Goal: Task Accomplishment & Management: Complete application form

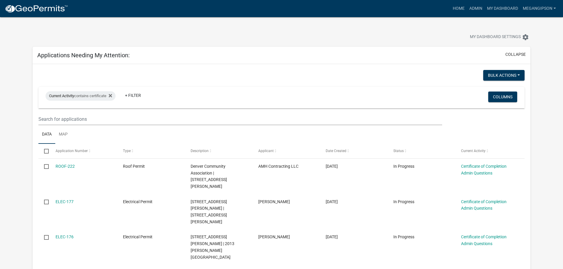
select select "3: 100"
click at [450, 8] on link "Home" at bounding box center [458, 8] width 17 height 11
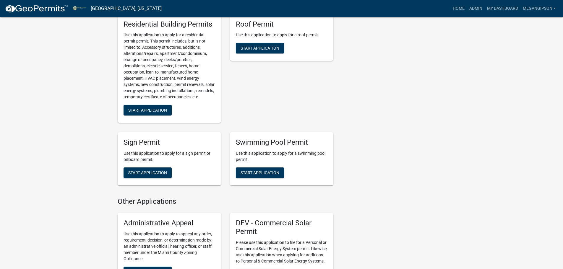
scroll to position [620, 0]
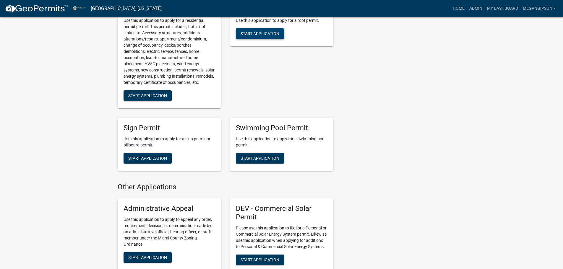
click at [266, 36] on span "Start Application" at bounding box center [259, 33] width 39 height 5
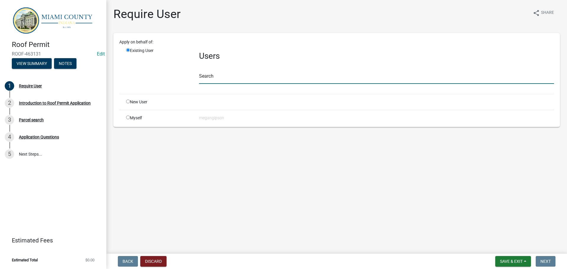
click at [216, 84] on input "text" at bounding box center [376, 78] width 355 height 12
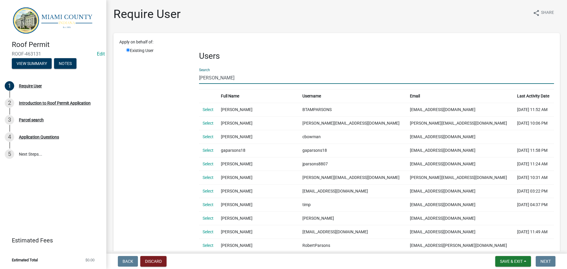
drag, startPoint x: 228, startPoint y: 85, endPoint x: 144, endPoint y: 85, distance: 83.9
click at [152, 85] on div "Existing User Users Search [PERSON_NAME] Full Name Username Email Last Activity…" at bounding box center [340, 220] width 437 height 345
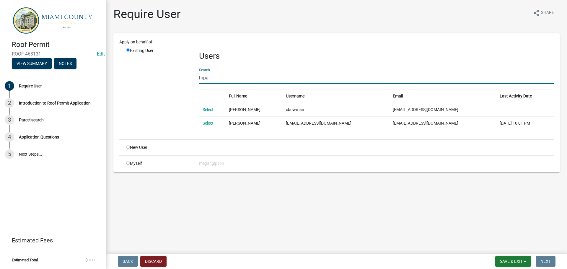
type input "hrpar"
click at [210, 130] on td "Select" at bounding box center [212, 123] width 27 height 14
click at [208, 126] on link "Select" at bounding box center [208, 123] width 11 height 5
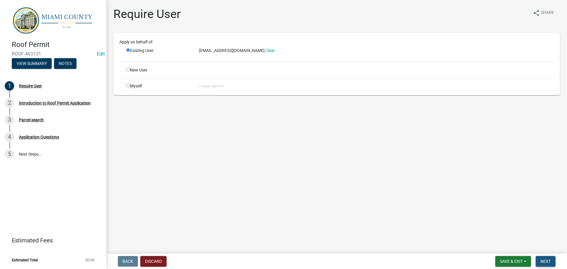
click at [546, 259] on span "Next" at bounding box center [545, 261] width 10 height 5
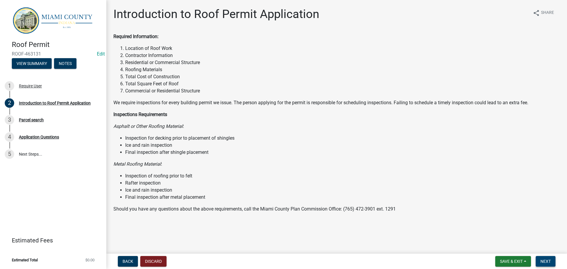
click at [550, 260] on button "Next" at bounding box center [546, 261] width 20 height 11
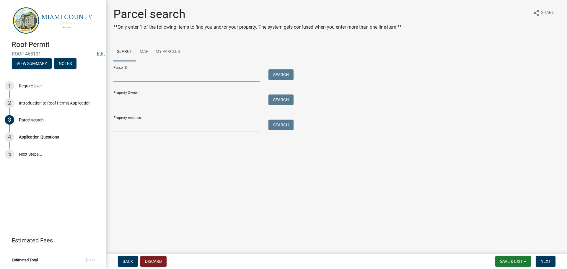
drag, startPoint x: 128, startPoint y: 82, endPoint x: 125, endPoint y: 81, distance: 3.1
click at [128, 82] on input "Parcel ID:" at bounding box center [186, 75] width 146 height 12
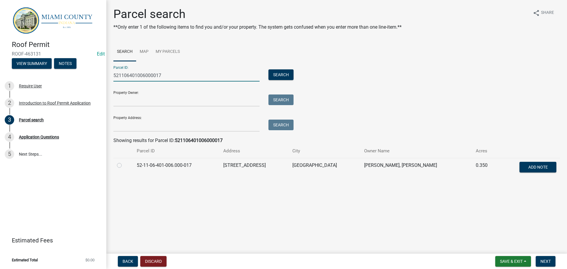
type input "521106401006000017"
click at [124, 162] on label at bounding box center [124, 162] width 0 height 0
click at [124, 166] on input "radio" at bounding box center [126, 164] width 4 height 4
radio input "true"
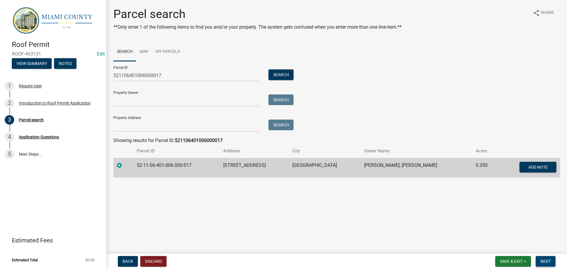
click at [547, 260] on span "Next" at bounding box center [545, 261] width 10 height 5
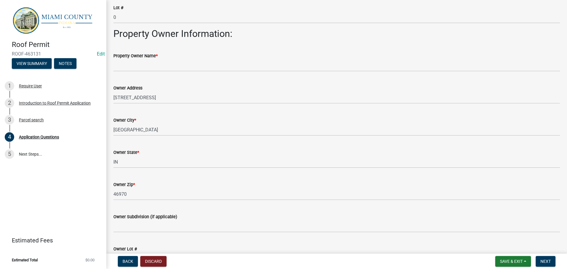
scroll to position [236, 0]
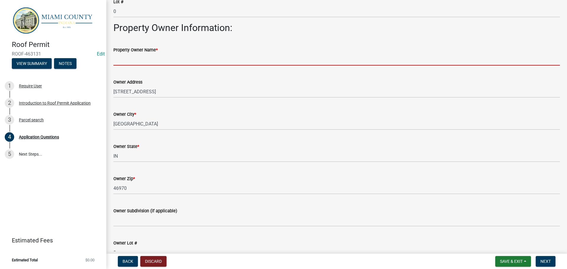
click at [179, 66] on input "Property Owner Name *" at bounding box center [336, 59] width 446 height 12
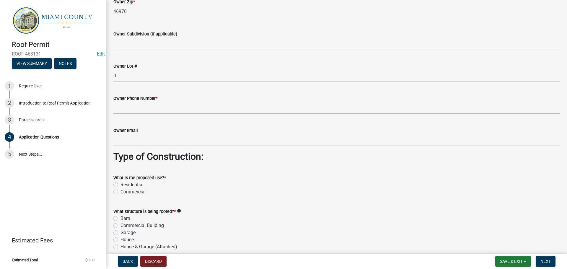
scroll to position [413, 0]
type input "[PERSON_NAME]"
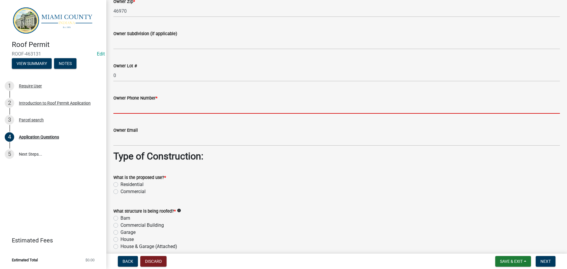
click at [150, 114] on input "Owner Phone Number *" at bounding box center [336, 108] width 446 height 12
click at [146, 114] on input "Owner Phone Number *" at bounding box center [336, 108] width 446 height 12
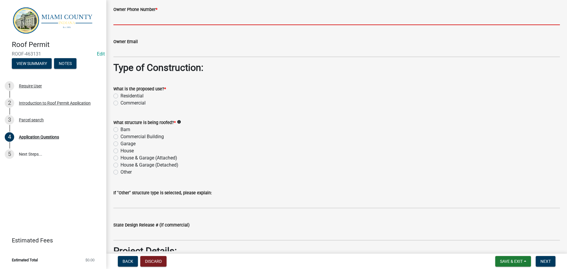
click at [115, 107] on div "What is the proposed use? * Residential Commercial" at bounding box center [336, 95] width 446 height 21
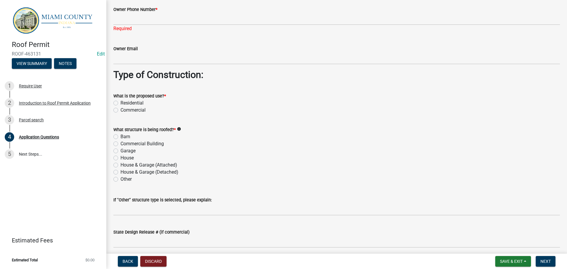
click at [120, 107] on label "Residential" at bounding box center [131, 103] width 23 height 7
click at [120, 103] on input "Residential" at bounding box center [122, 102] width 4 height 4
radio input "true"
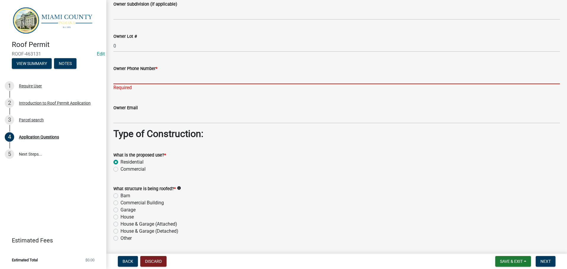
click at [119, 84] on input "Owner Phone Number *" at bounding box center [336, 78] width 446 height 12
drag, startPoint x: 140, startPoint y: 143, endPoint x: 141, endPoint y: 139, distance: 4.1
click at [141, 84] on input "Owner Phone Number *" at bounding box center [336, 78] width 446 height 12
click at [124, 84] on input "Owner Phone Number *" at bounding box center [336, 78] width 446 height 12
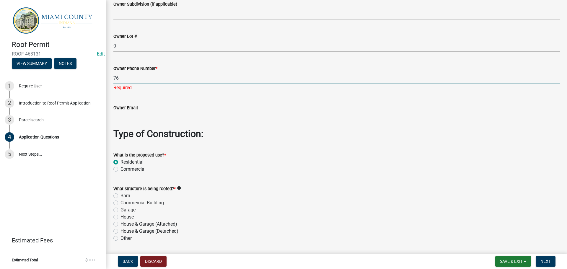
type input "7"
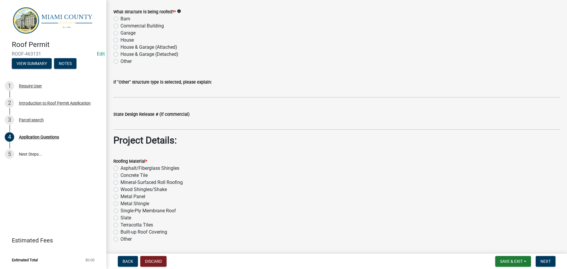
scroll to position [620, 0]
type input "[PHONE_NUMBER]"
click at [120, 44] on label "House" at bounding box center [126, 40] width 13 height 7
click at [120, 41] on input "House" at bounding box center [122, 39] width 4 height 4
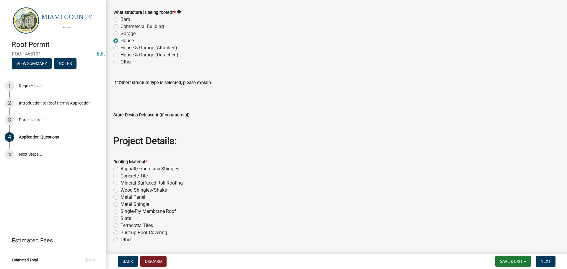
radio input "true"
click at [120, 51] on label "House & Garage (Attached)" at bounding box center [148, 47] width 57 height 7
click at [120, 48] on input "House & Garage (Attached)" at bounding box center [122, 46] width 4 height 4
radio input "true"
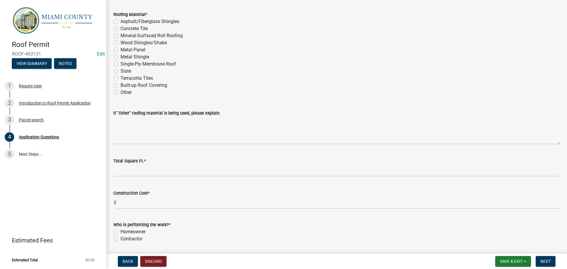
scroll to position [760, 0]
click at [120, 25] on label "Asphalt/Fiberglass Shingles" at bounding box center [149, 21] width 59 height 7
click at [120, 22] on input "Asphalt/Fiberglass Shingles" at bounding box center [122, 20] width 4 height 4
radio input "true"
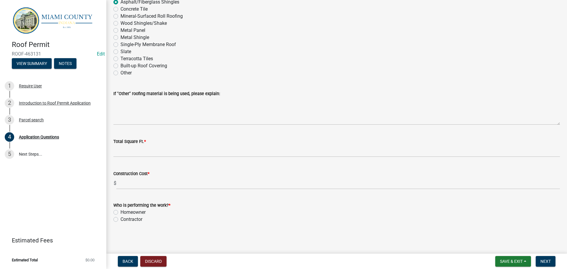
scroll to position [904, 0]
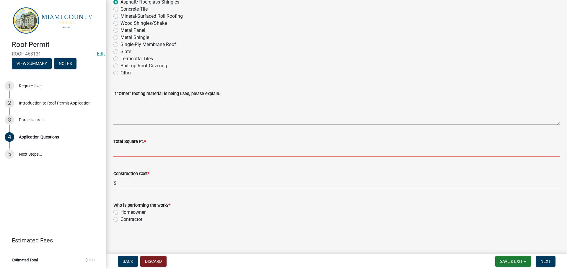
click at [126, 145] on input "Total Square Ft. *" at bounding box center [336, 151] width 446 height 12
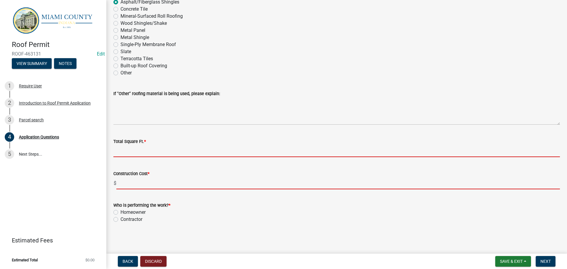
click at [127, 175] on form "Construction Cost * $" at bounding box center [336, 179] width 446 height 19
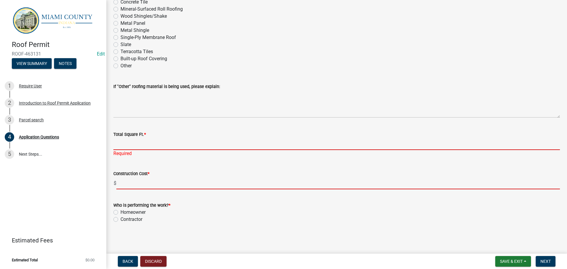
click at [130, 144] on input "Total Square Ft. *" at bounding box center [336, 144] width 446 height 12
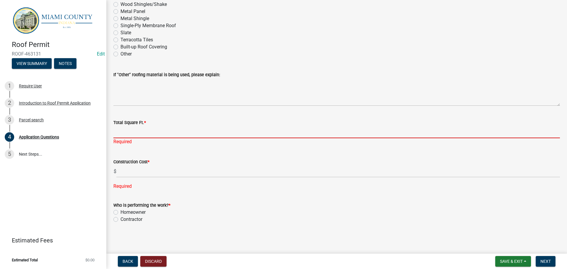
click at [133, 138] on input "Total Square Ft. *" at bounding box center [336, 132] width 446 height 12
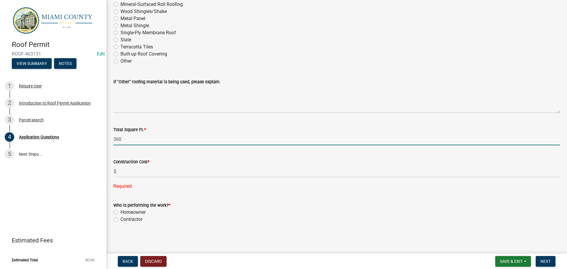
click at [146, 138] on input "360" at bounding box center [336, 139] width 446 height 12
type input "3600"
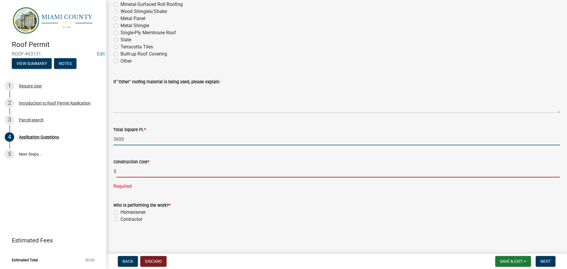
click at [143, 177] on input "text" at bounding box center [338, 171] width 444 height 12
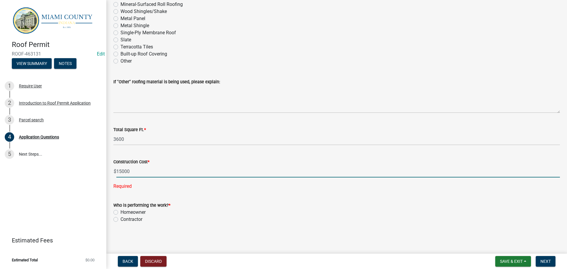
type input "15000.00"
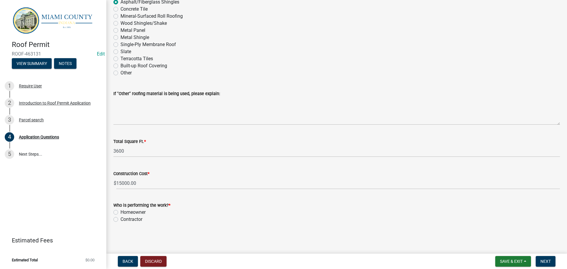
click at [120, 218] on label "Contractor" at bounding box center [131, 219] width 22 height 7
click at [120, 218] on input "Contractor" at bounding box center [122, 218] width 4 height 4
radio input "true"
click at [545, 260] on span "Next" at bounding box center [545, 261] width 10 height 5
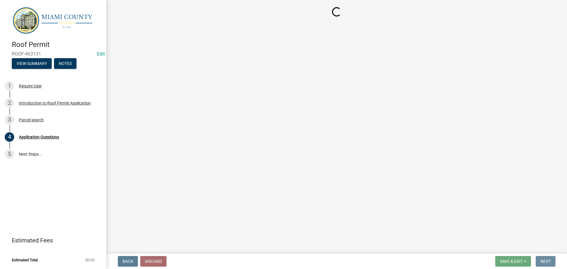
scroll to position [0, 0]
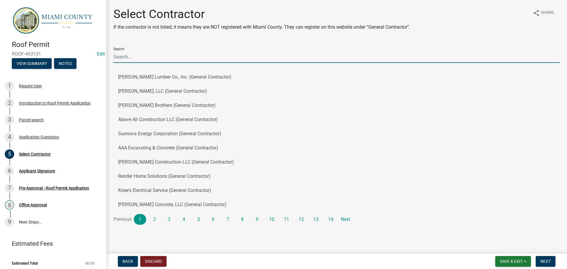
click at [150, 63] on input "Search" at bounding box center [336, 57] width 446 height 12
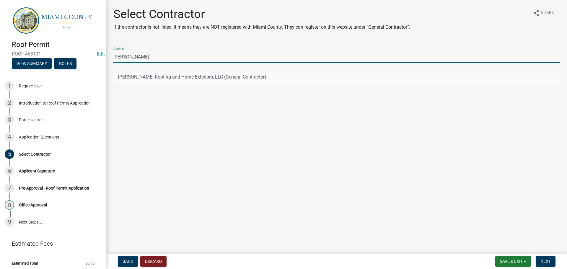
type input "[PERSON_NAME]"
click at [159, 84] on button "[PERSON_NAME] Roofing and Home Exteriors, LLC (General Contractor)" at bounding box center [336, 77] width 446 height 14
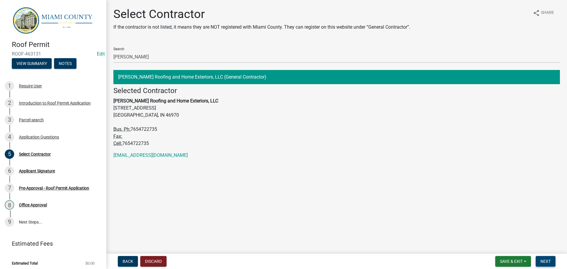
click at [543, 262] on span "Next" at bounding box center [545, 261] width 10 height 5
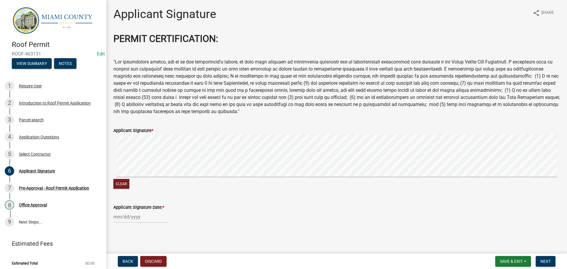
click at [153, 179] on signature-pad at bounding box center [336, 156] width 446 height 45
click at [121, 217] on div at bounding box center [140, 217] width 54 height 12
select select "8"
select select "2025"
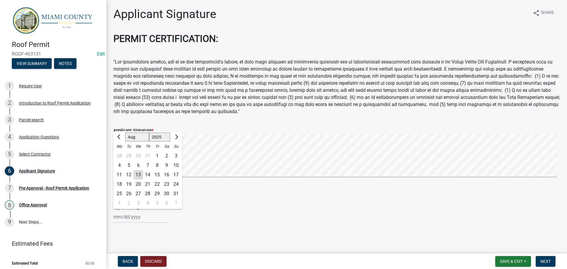
click at [142, 170] on div "13" at bounding box center [137, 174] width 9 height 9
type input "[DATE]"
click at [546, 260] on span "Next" at bounding box center [545, 261] width 10 height 5
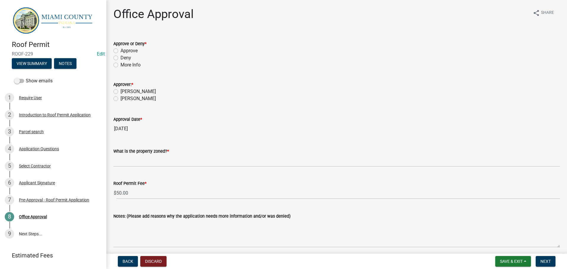
click at [120, 54] on label "Approve" at bounding box center [128, 50] width 17 height 7
click at [120, 51] on input "Approve" at bounding box center [122, 49] width 4 height 4
radio input "true"
click at [120, 102] on label "[PERSON_NAME]" at bounding box center [137, 98] width 35 height 7
click at [120, 99] on input "[PERSON_NAME]" at bounding box center [122, 97] width 4 height 4
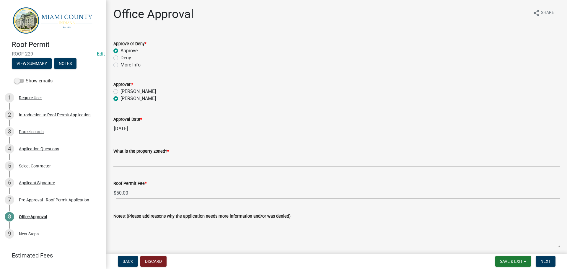
radio input "true"
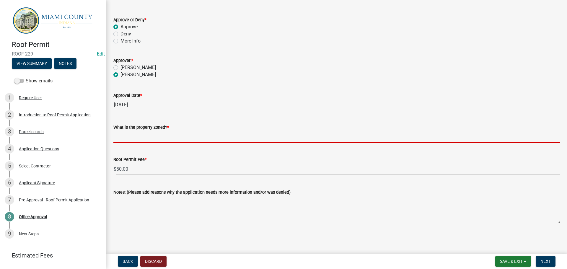
drag, startPoint x: 149, startPoint y: 126, endPoint x: 531, endPoint y: 1, distance: 402.7
click at [149, 131] on input "What is the property zoned? *" at bounding box center [336, 137] width 446 height 12
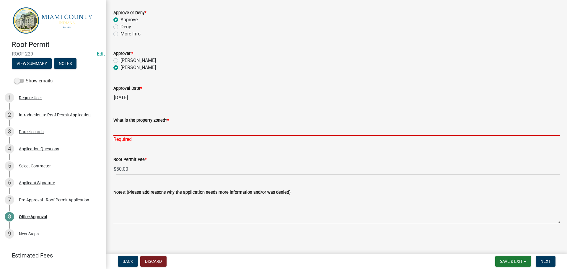
click at [169, 127] on input "What is the property zoned? *" at bounding box center [336, 130] width 446 height 12
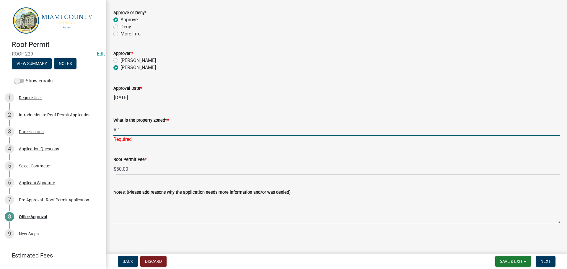
scroll to position [64, 0]
type input "A-1"
click at [545, 262] on span "Next" at bounding box center [545, 261] width 10 height 5
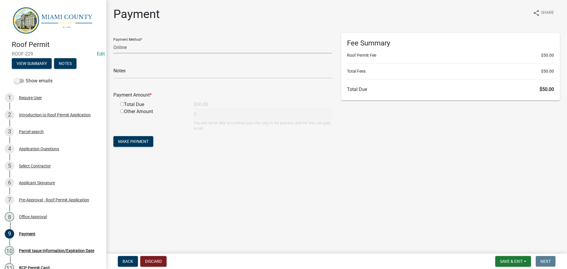
click at [129, 53] on select "Credit Card POS Check Cash Online" at bounding box center [222, 47] width 219 height 12
select select "2: 1"
click at [114, 46] on select "Credit Card POS Check Cash Online" at bounding box center [222, 47] width 219 height 12
click at [122, 106] on input "radio" at bounding box center [122, 104] width 4 height 4
radio input "true"
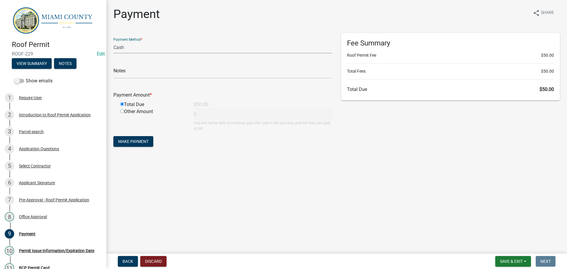
type input "50"
click at [128, 147] on button "Make Payment" at bounding box center [133, 141] width 40 height 11
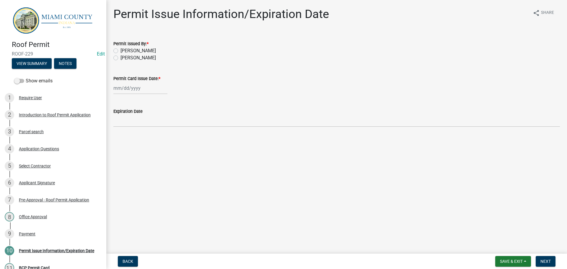
click at [131, 61] on label "[PERSON_NAME]" at bounding box center [137, 57] width 35 height 7
click at [124, 58] on input "[PERSON_NAME]" at bounding box center [122, 56] width 4 height 4
radio input "true"
click at [123, 94] on div at bounding box center [140, 88] width 54 height 12
select select "8"
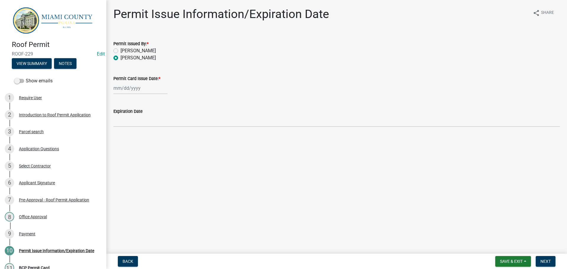
select select "2025"
click at [141, 146] on div "13" at bounding box center [137, 141] width 9 height 9
type input "[DATE]"
click at [545, 259] on span "Next" at bounding box center [545, 261] width 10 height 5
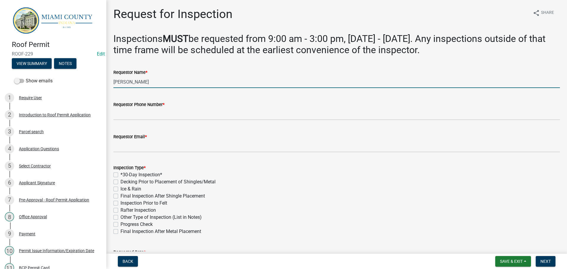
click at [158, 88] on input "[PERSON_NAME]" at bounding box center [336, 82] width 446 height 12
click at [157, 88] on input "[PERSON_NAME]" at bounding box center [336, 82] width 446 height 12
click at [144, 88] on input "[PERSON_NAME]" at bounding box center [336, 82] width 446 height 12
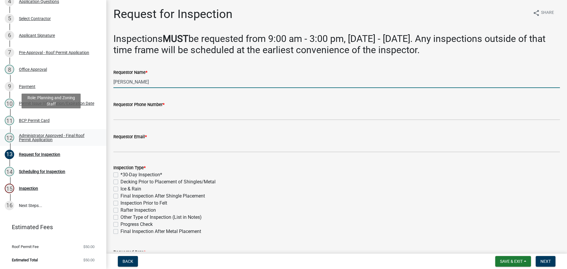
scroll to position [193, 0]
click at [35, 84] on div "Payment" at bounding box center [27, 86] width 17 height 4
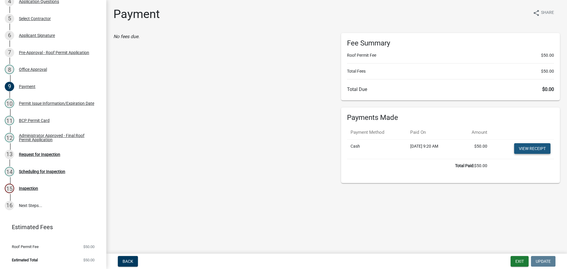
click at [540, 154] on link "View receipt" at bounding box center [532, 148] width 36 height 11
click at [47, 133] on div "Administrator Approved - Final Roof Permit Application" at bounding box center [58, 137] width 78 height 8
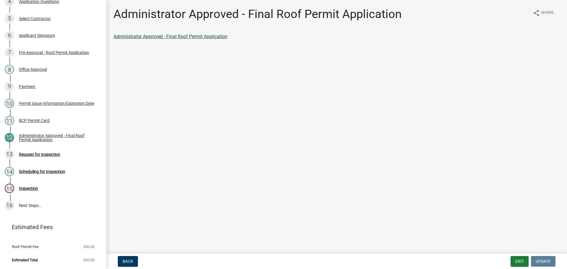
click at [207, 39] on link "Administrator Approved - Final Roof Permit Application" at bounding box center [170, 37] width 114 height 6
click at [47, 116] on div "11 BCP Permit Card" at bounding box center [51, 120] width 92 height 9
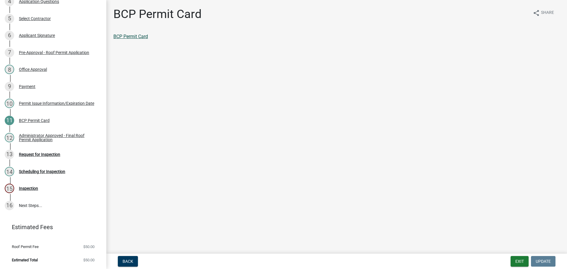
click at [140, 39] on link "BCP Permit Card" at bounding box center [130, 37] width 35 height 6
click at [38, 150] on div "13 Request for Inspection" at bounding box center [51, 154] width 92 height 9
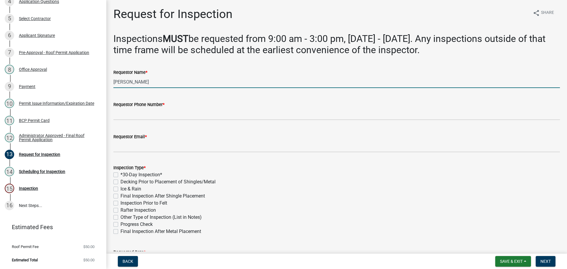
click at [197, 88] on input "[PERSON_NAME]" at bounding box center [336, 82] width 446 height 12
type input "a"
type input "[PERSON_NAME]"
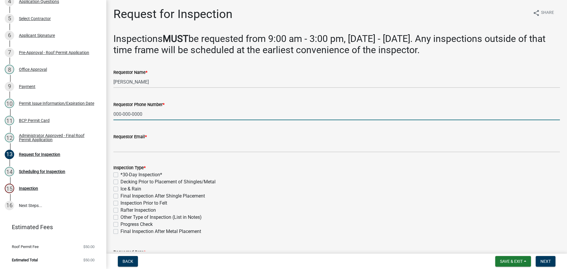
type input "000-000-0000"
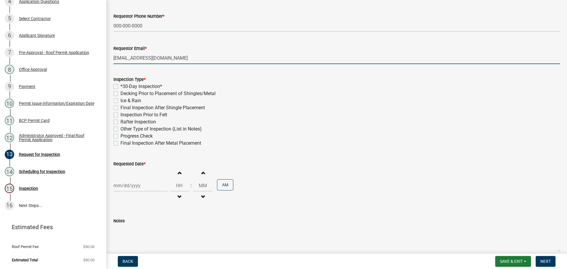
scroll to position [89, 0]
type input "[EMAIL_ADDRESS][DOMAIN_NAME]"
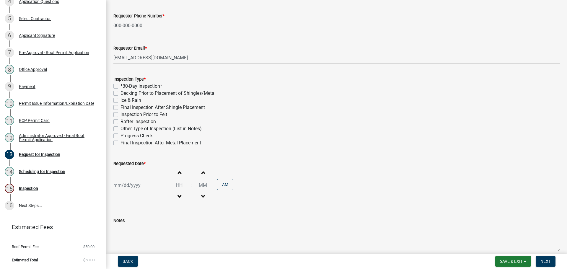
click at [112, 130] on div "Inspection Type * *30-Day Inspection* Decking Prior to Placement of Shingles/Me…" at bounding box center [336, 108] width 455 height 78
click at [120, 111] on label "Final Inspection After Shingle Placement" at bounding box center [162, 107] width 84 height 7
click at [120, 108] on input "Final Inspection After Shingle Placement" at bounding box center [122, 106] width 4 height 4
checkbox input "true"
checkbox input "false"
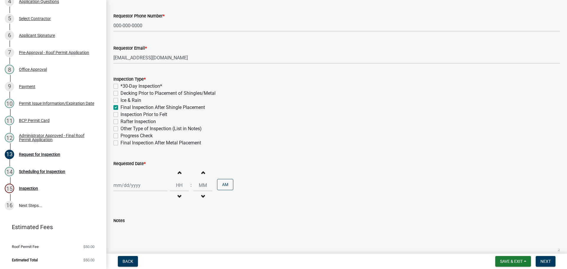
checkbox input "false"
checkbox input "true"
checkbox input "false"
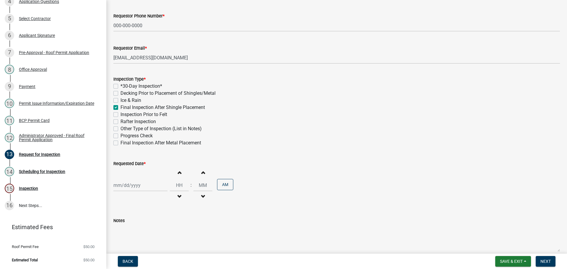
checkbox input "false"
click at [129, 191] on div at bounding box center [140, 185] width 54 height 12
select select "8"
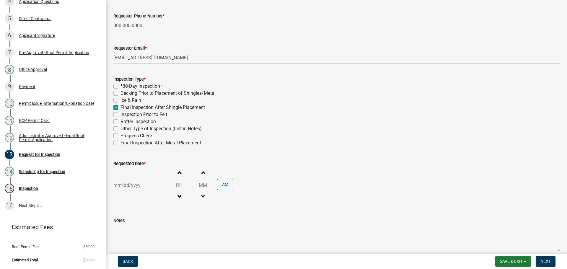
select select "2025"
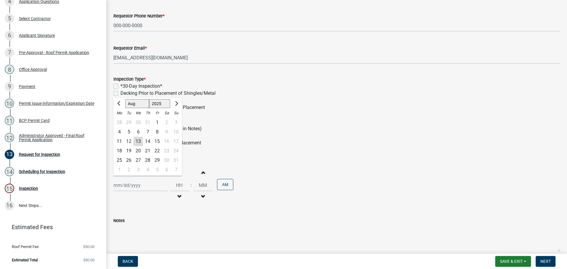
click at [152, 146] on div "14" at bounding box center [147, 141] width 9 height 9
type input "[DATE]"
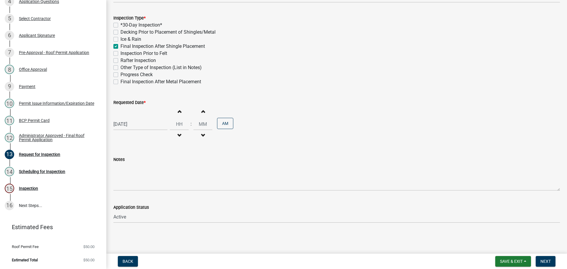
scroll to position [197, 0]
click at [543, 260] on span "Next" at bounding box center [545, 261] width 10 height 5
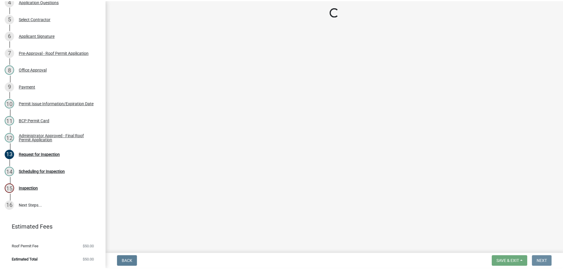
scroll to position [0, 0]
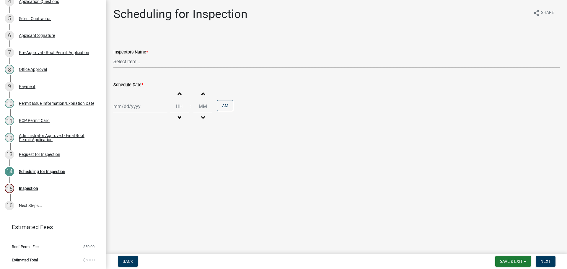
drag, startPoint x: 151, startPoint y: 72, endPoint x: 147, endPoint y: 74, distance: 3.9
click at [151, 68] on select "Select Item... bmthomas ([PERSON_NAME]) croser ([PERSON_NAME]) [PERSON_NAME] ([…" at bounding box center [336, 62] width 446 height 12
select select "25b75ae6-03c7-4280-9b34-fcf63005d5e5"
click at [114, 62] on select "Select Item... bmthomas ([PERSON_NAME]) croser ([PERSON_NAME]) [PERSON_NAME] ([…" at bounding box center [336, 62] width 446 height 12
click at [128, 113] on div at bounding box center [140, 106] width 54 height 12
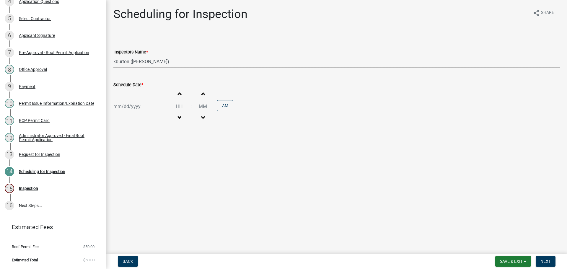
select select "8"
select select "2025"
click at [152, 167] on div "14" at bounding box center [147, 161] width 9 height 9
type input "[DATE]"
click at [542, 256] on button "Next" at bounding box center [546, 261] width 20 height 11
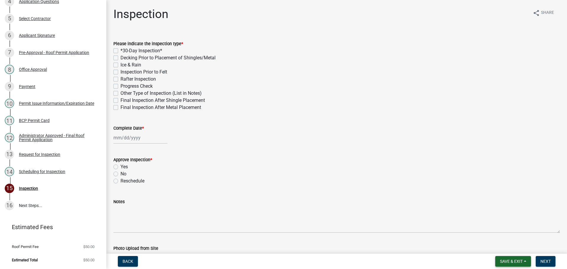
click at [500, 259] on span "Save & Exit" at bounding box center [511, 261] width 23 height 5
click at [486, 245] on button "Save & Exit" at bounding box center [507, 244] width 47 height 14
